Goal: Find specific page/section: Find specific page/section

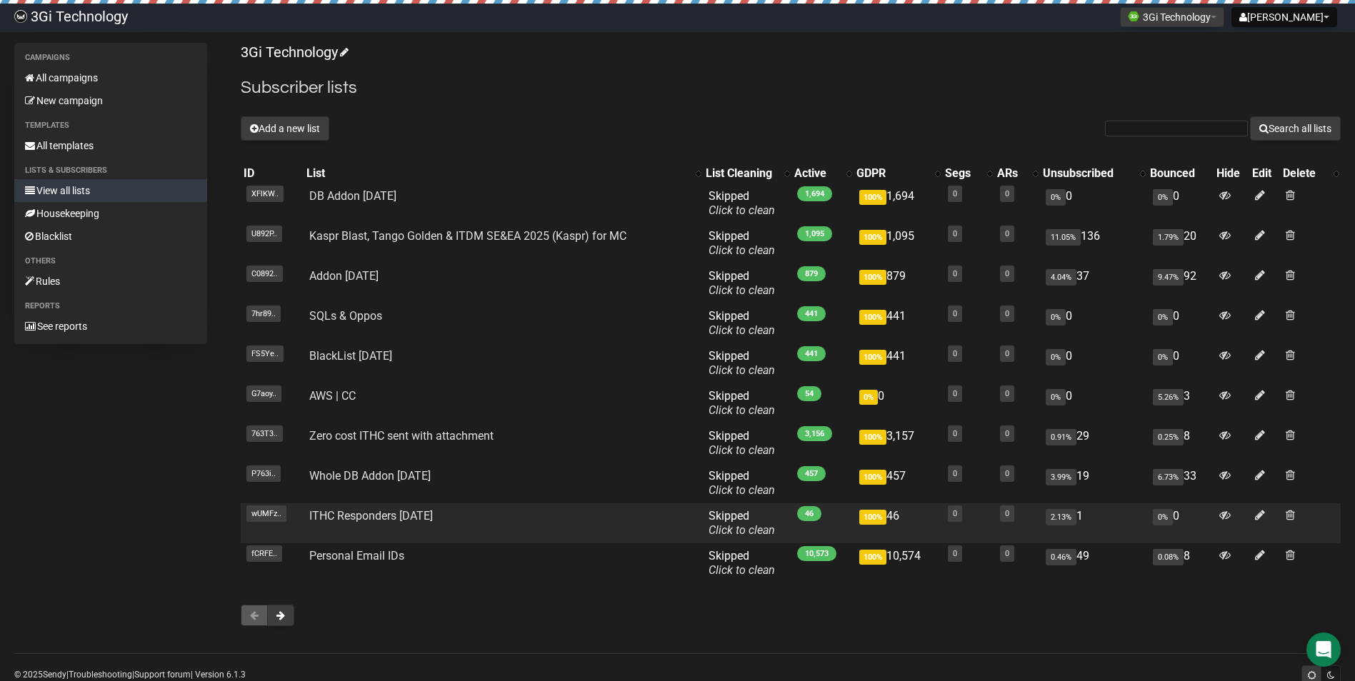
scroll to position [36, 0]
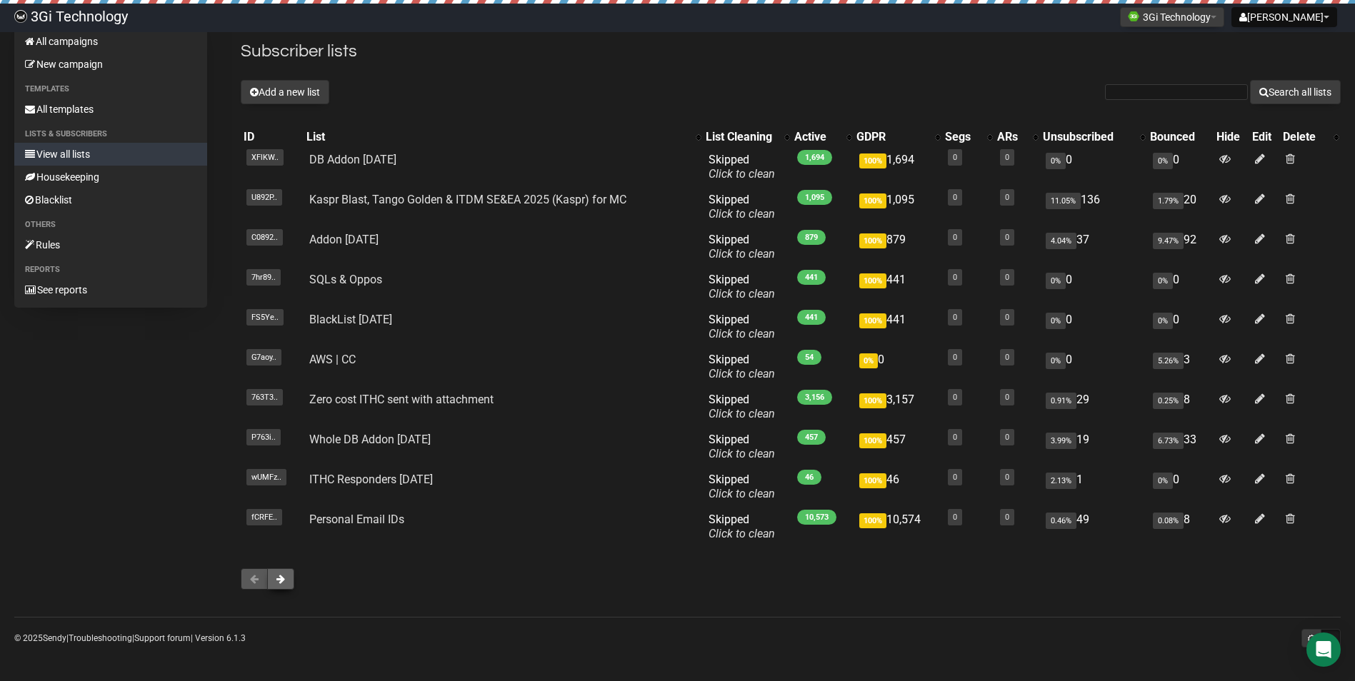
click at [287, 581] on button at bounding box center [280, 578] width 27 height 21
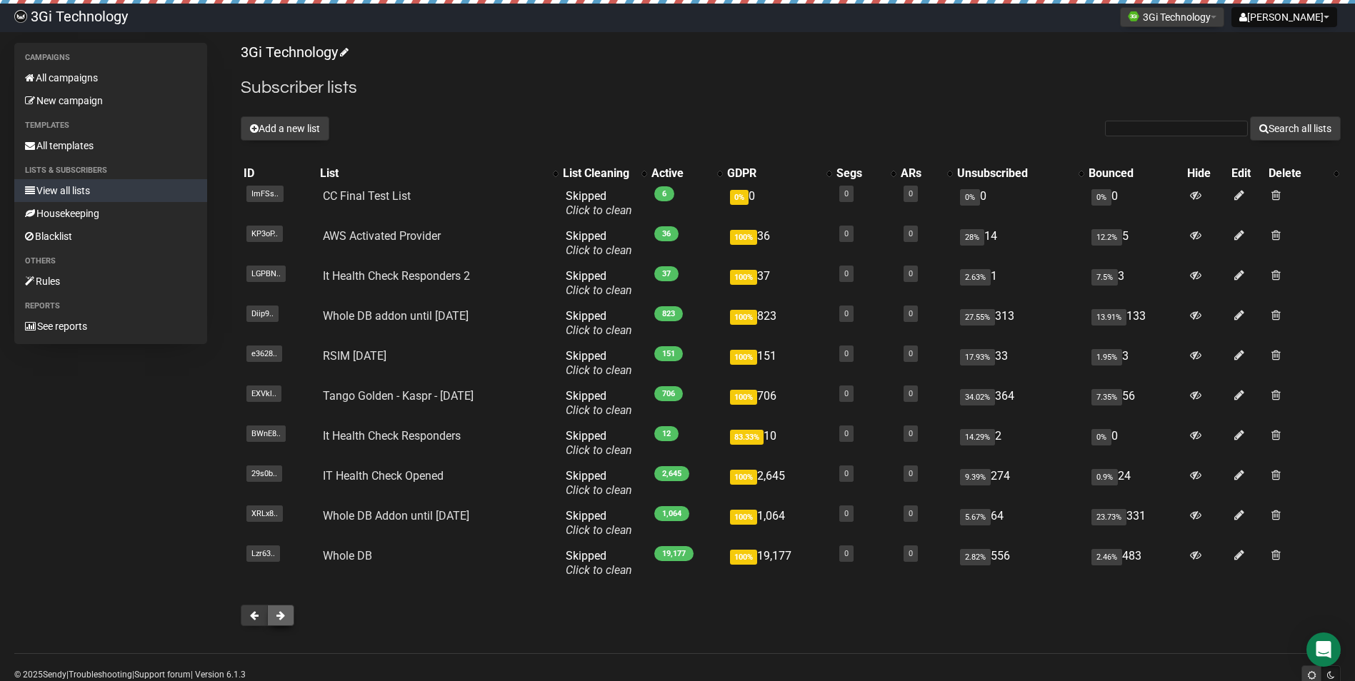
click at [284, 612] on span at bounding box center [280, 616] width 9 height 10
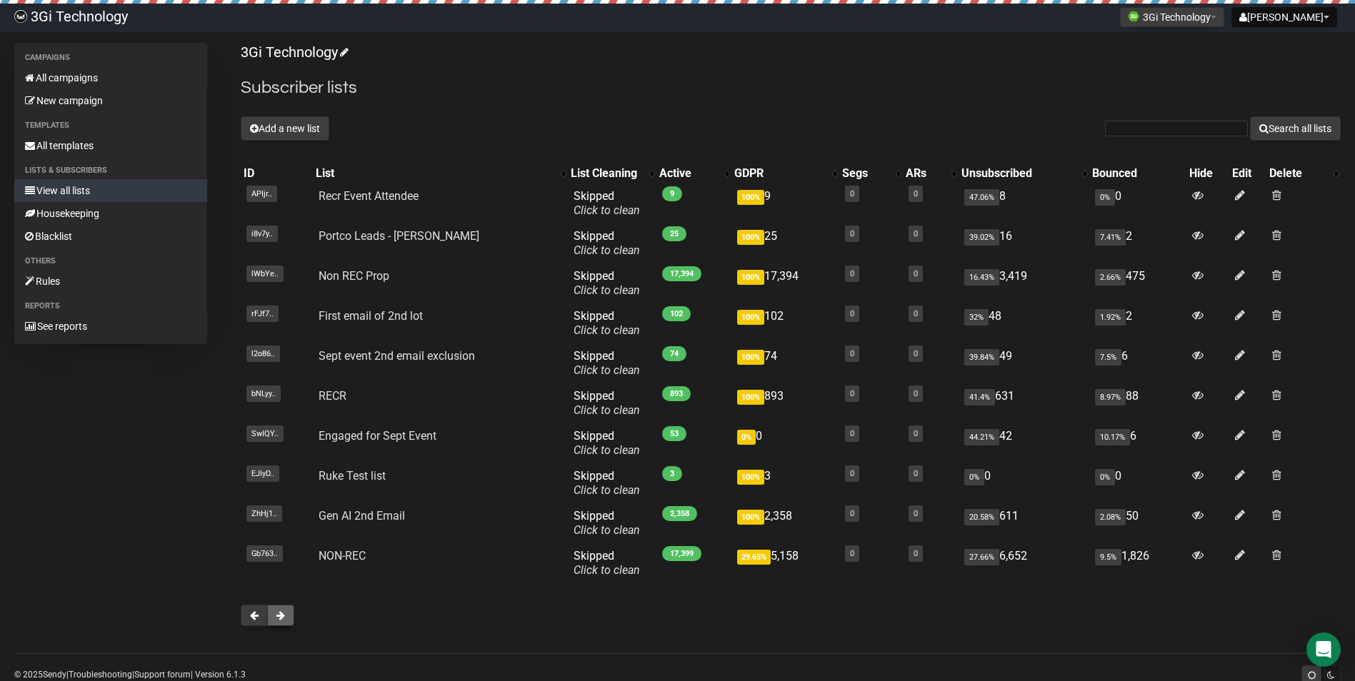
click at [278, 616] on span at bounding box center [280, 616] width 9 height 10
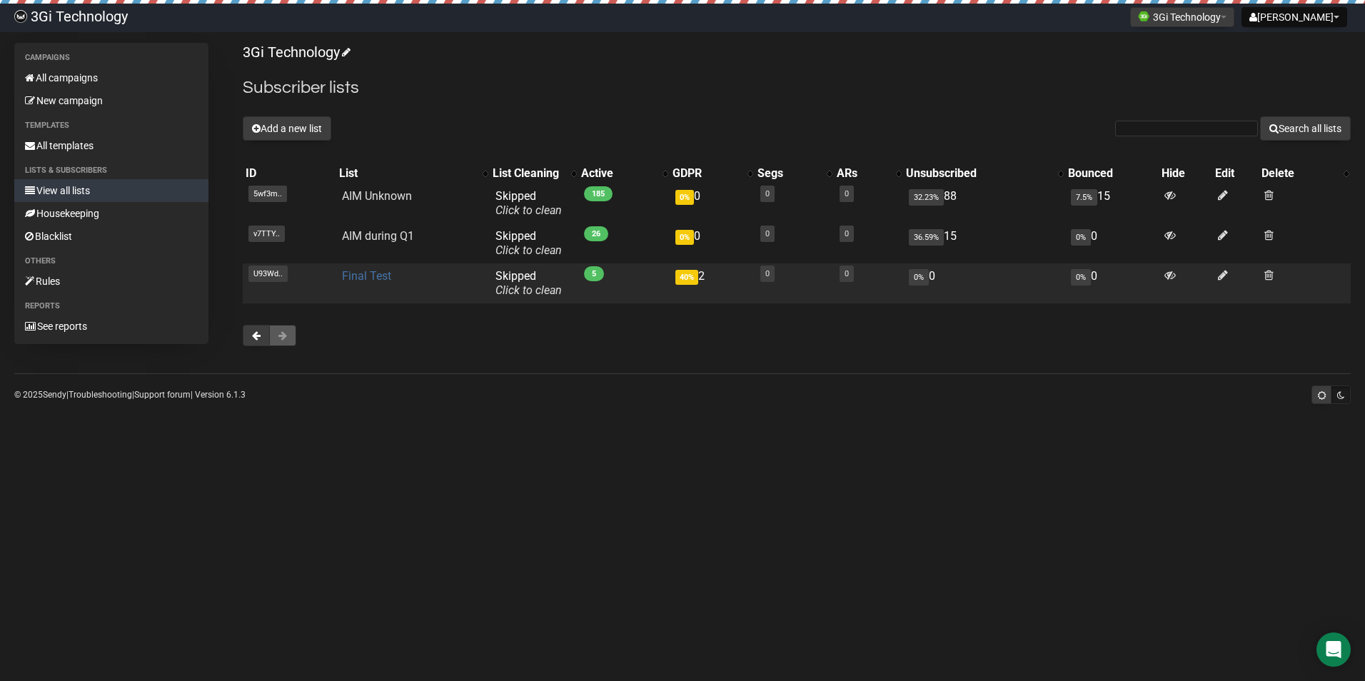
click at [383, 279] on link "Final Test" at bounding box center [366, 276] width 49 height 14
